Goal: Task Accomplishment & Management: Manage account settings

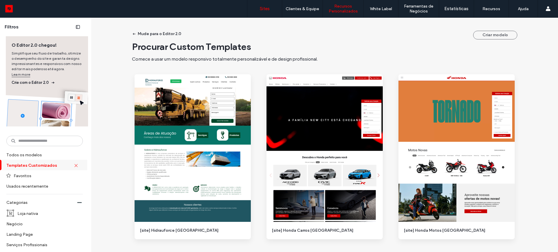
click at [264, 8] on label "Sites" at bounding box center [265, 8] width 10 height 5
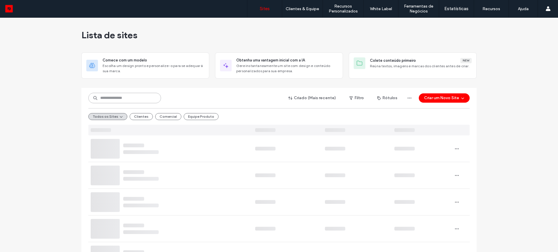
click at [104, 98] on input at bounding box center [124, 98] width 73 height 10
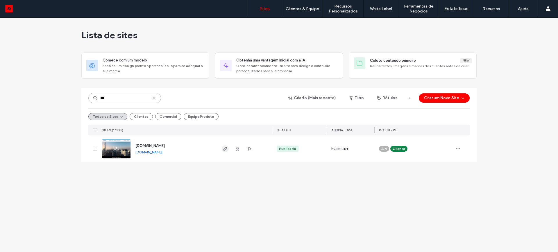
type input "***"
click at [226, 149] on icon "button" at bounding box center [225, 149] width 5 height 5
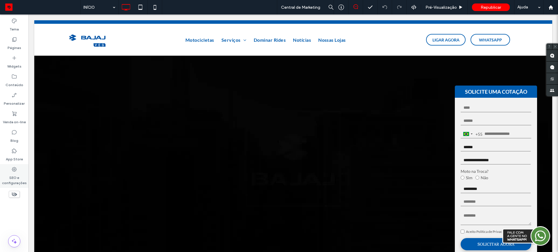
click at [9, 180] on label "SEO e configurações" at bounding box center [14, 179] width 28 height 13
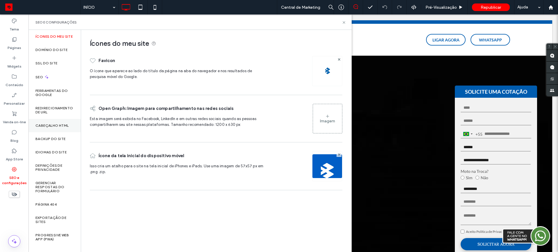
click at [44, 128] on div "Cabeçalho HTML" at bounding box center [54, 125] width 52 height 13
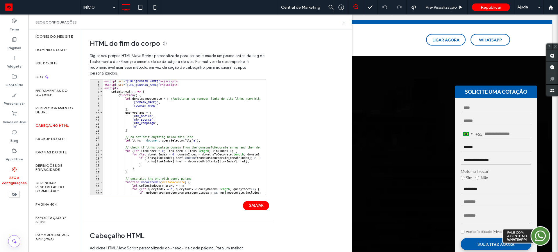
drag, startPoint x: 343, startPoint y: 22, endPoint x: 315, endPoint y: 7, distance: 31.4
click at [343, 22] on icon at bounding box center [344, 22] width 4 height 4
